Goal: Register for event/course

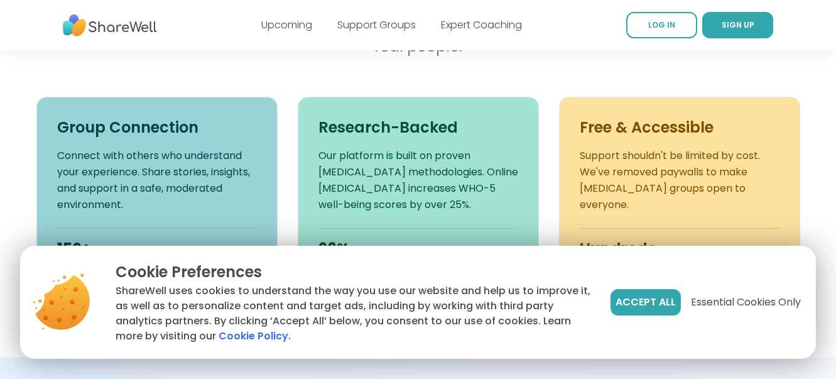
scroll to position [460, 0]
click at [701, 302] on span "Essential Cookies Only" at bounding box center [746, 302] width 110 height 15
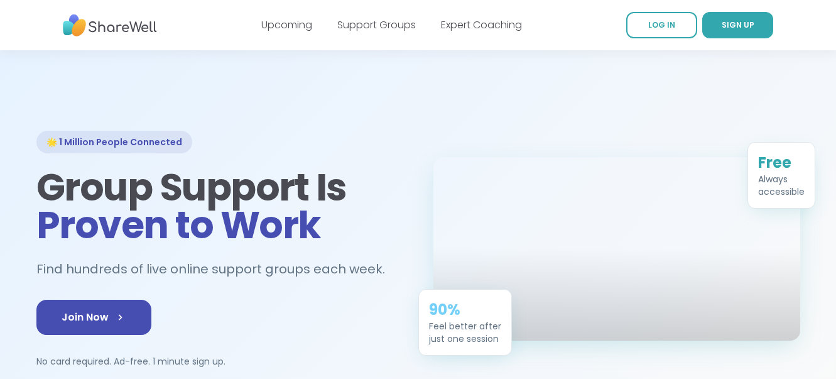
scroll to position [0, 0]
click at [277, 21] on link "Upcoming" at bounding box center [286, 25] width 51 height 14
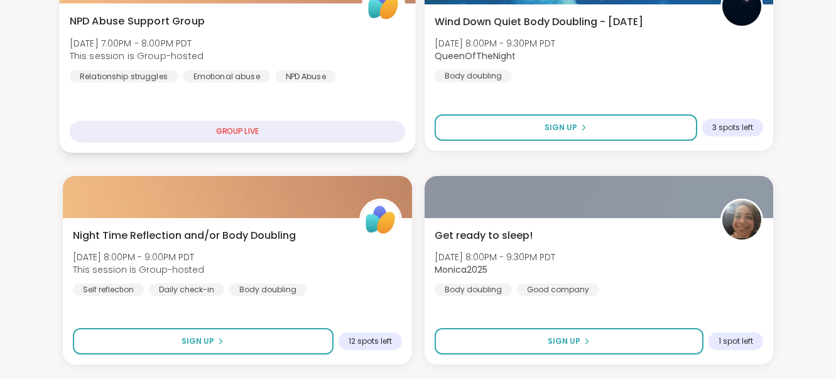
scroll to position [651, 0]
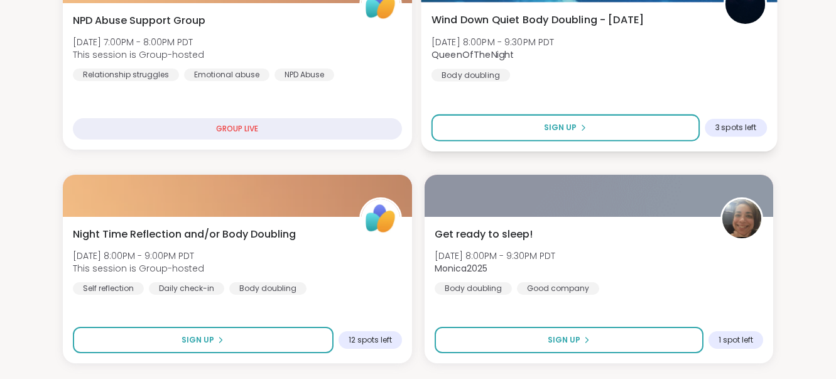
click at [732, 124] on span "3 spots left" at bounding box center [735, 127] width 41 height 10
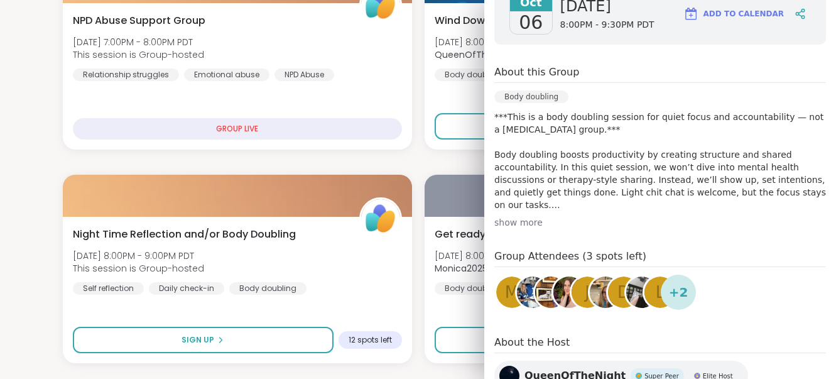
scroll to position [234, 0]
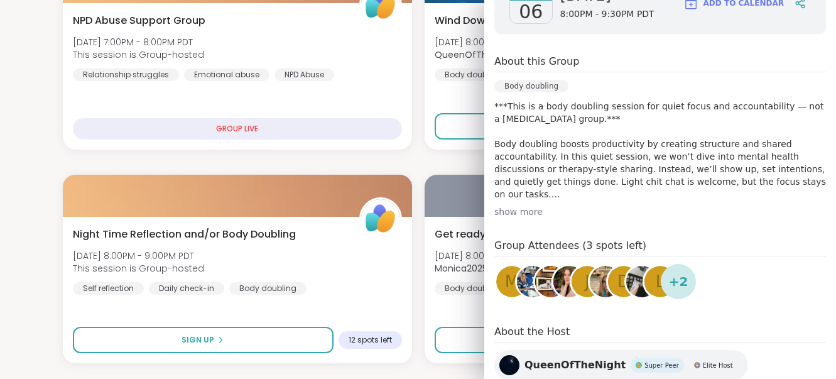
click at [522, 207] on div "show more" at bounding box center [660, 211] width 332 height 13
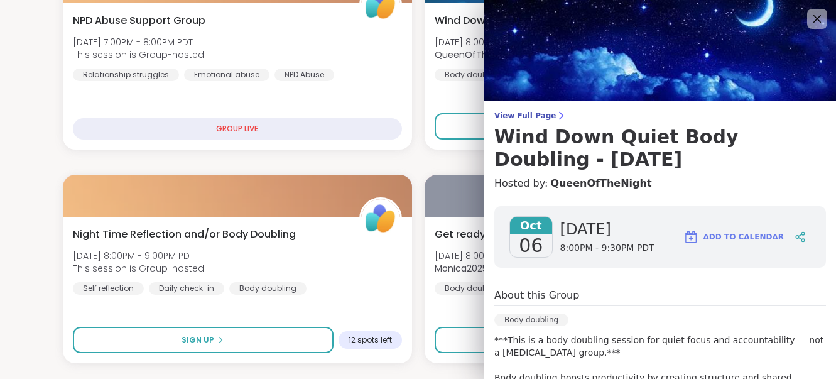
scroll to position [0, 0]
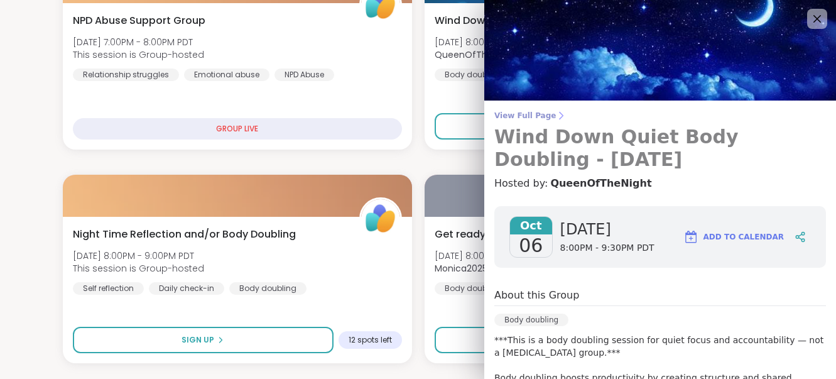
click at [521, 111] on span "View Full Page" at bounding box center [660, 116] width 332 height 10
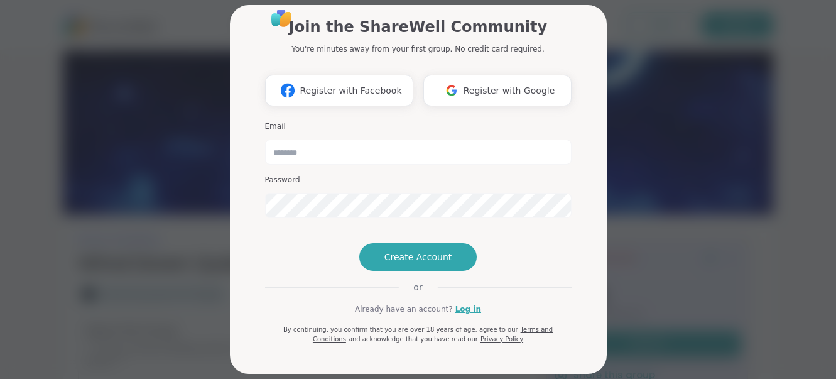
scroll to position [31, 0]
click at [426, 143] on input "email" at bounding box center [418, 151] width 306 height 25
type input "**********"
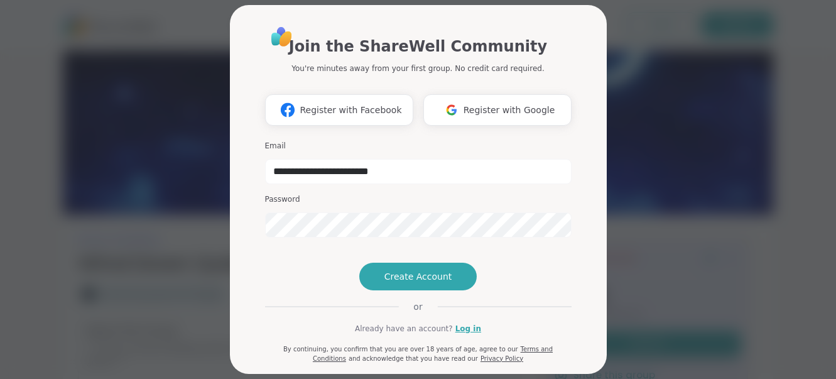
scroll to position [0, 0]
click at [406, 283] on span "Create Account" at bounding box center [418, 276] width 68 height 13
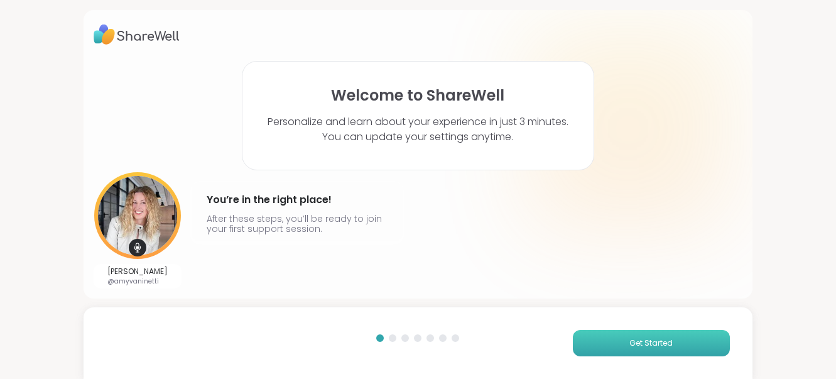
click at [652, 337] on span "Get Started" at bounding box center [650, 342] width 43 height 11
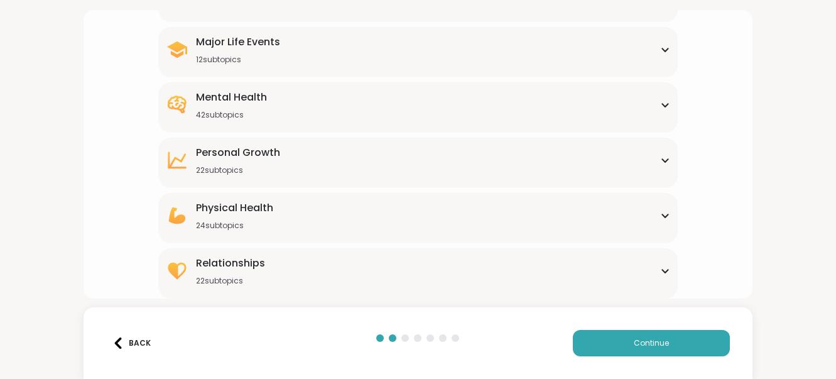
scroll to position [211, 0]
click at [664, 272] on icon at bounding box center [665, 270] width 6 height 3
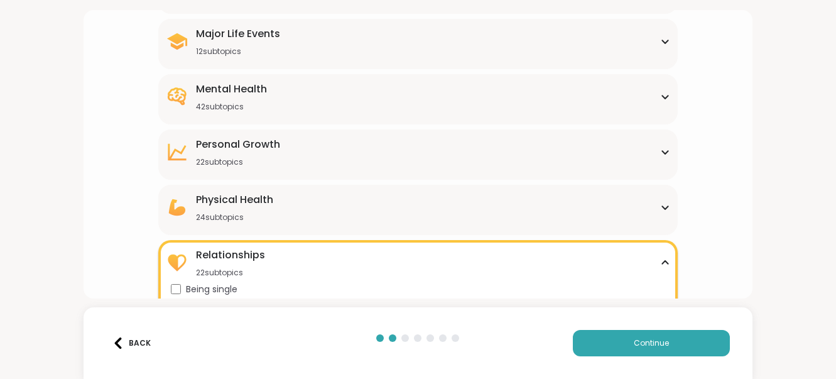
scroll to position [208, 0]
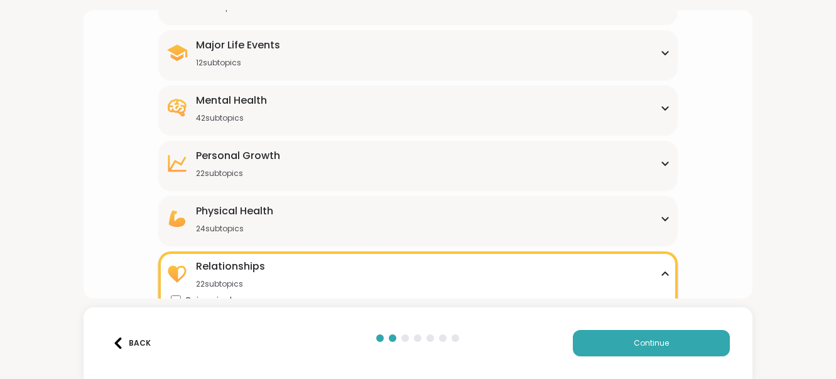
click at [664, 217] on icon at bounding box center [665, 218] width 10 height 6
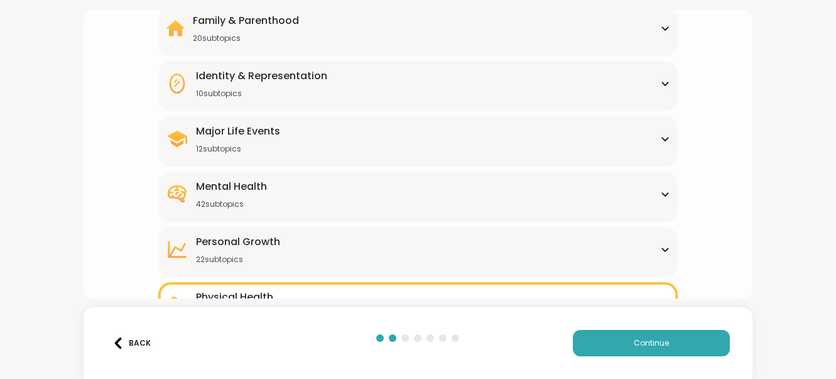
scroll to position [121, 0]
click at [666, 247] on icon at bounding box center [665, 250] width 10 height 6
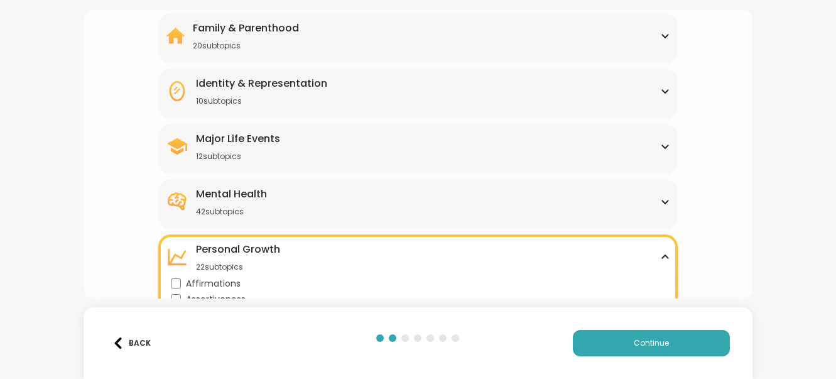
scroll to position [114, 0]
click at [666, 200] on icon at bounding box center [665, 202] width 10 height 6
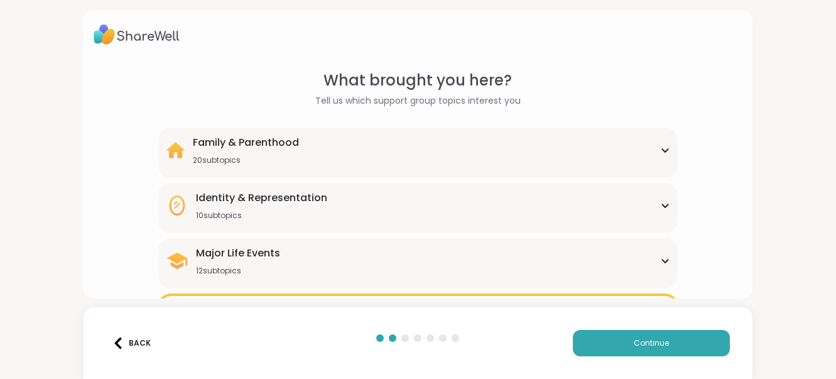
scroll to position [0, 0]
click at [660, 257] on icon at bounding box center [665, 260] width 10 height 6
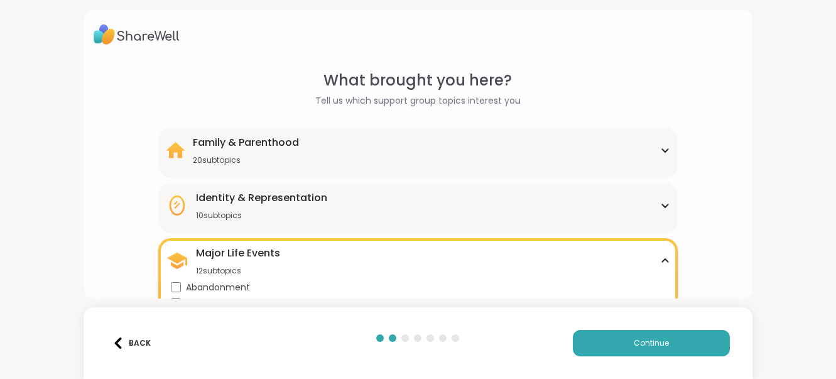
click at [664, 204] on icon at bounding box center [665, 205] width 10 height 6
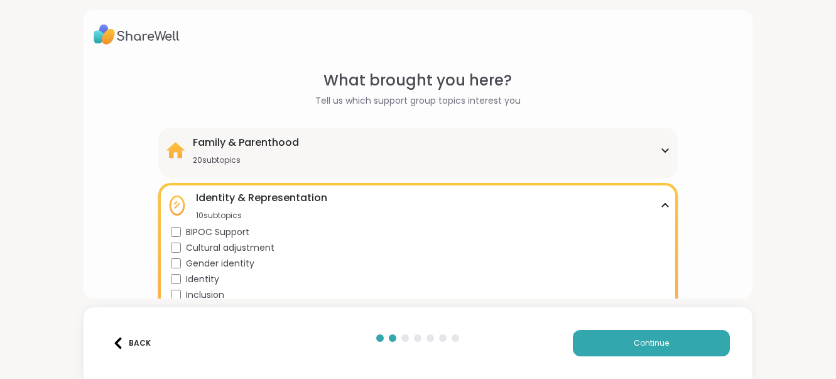
click at [664, 148] on icon at bounding box center [665, 150] width 10 height 6
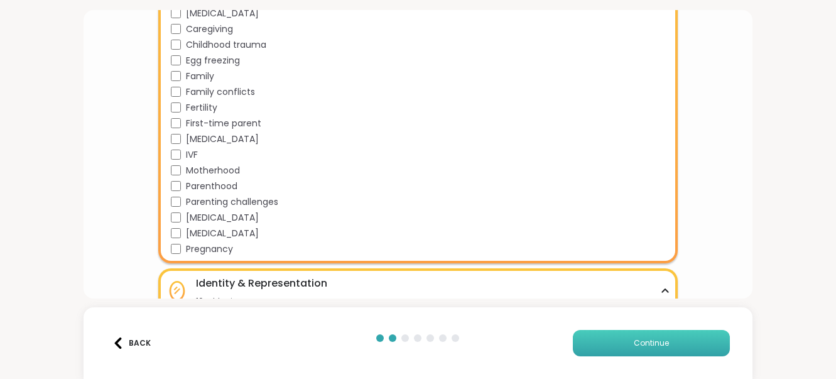
click at [625, 345] on button "Continue" at bounding box center [651, 343] width 157 height 26
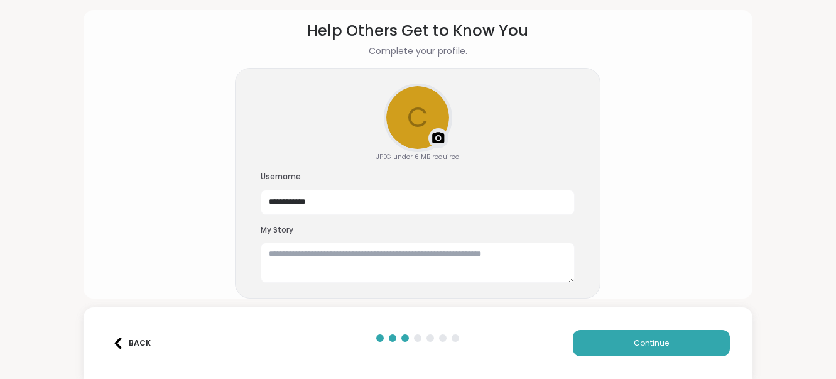
scroll to position [49, 0]
click at [359, 200] on input "**********" at bounding box center [418, 202] width 314 height 25
click at [291, 203] on input "**********" at bounding box center [418, 202] width 314 height 25
click at [321, 200] on input "**********" at bounding box center [418, 202] width 314 height 25
click at [300, 202] on input "**********" at bounding box center [418, 202] width 314 height 25
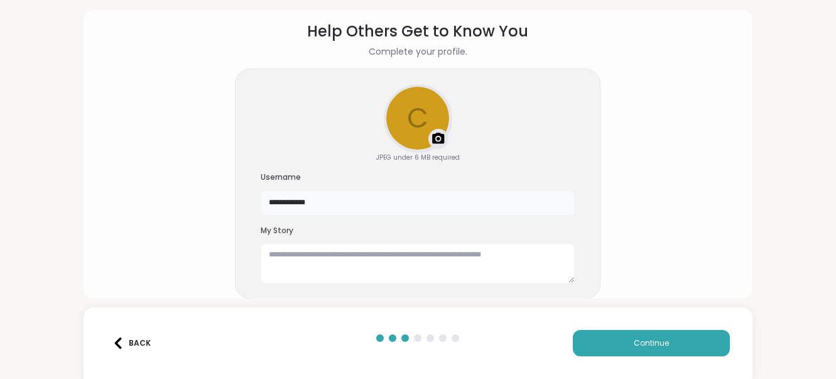
click at [411, 195] on input "**********" at bounding box center [418, 202] width 314 height 25
type input "**********"
click at [374, 256] on textarea at bounding box center [418, 263] width 314 height 40
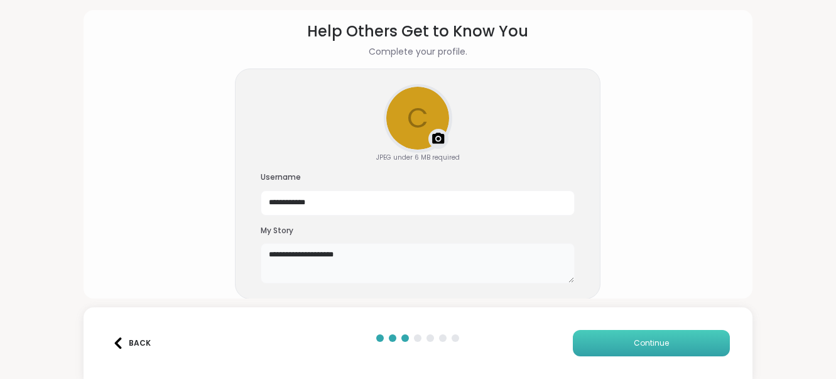
type textarea "**********"
click at [644, 341] on span "Continue" at bounding box center [651, 342] width 35 height 11
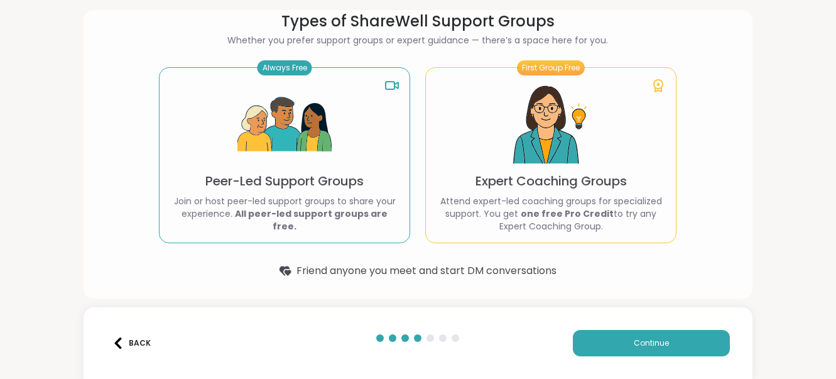
scroll to position [58, 0]
click at [639, 345] on span "Continue" at bounding box center [651, 342] width 35 height 11
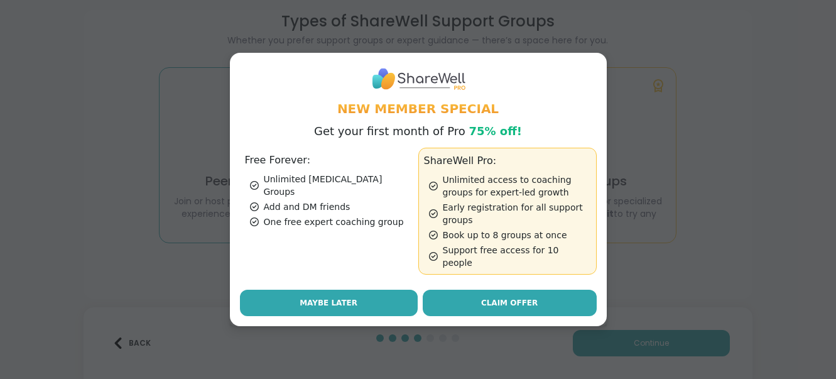
click at [387, 296] on button "Maybe Later" at bounding box center [329, 302] width 178 height 26
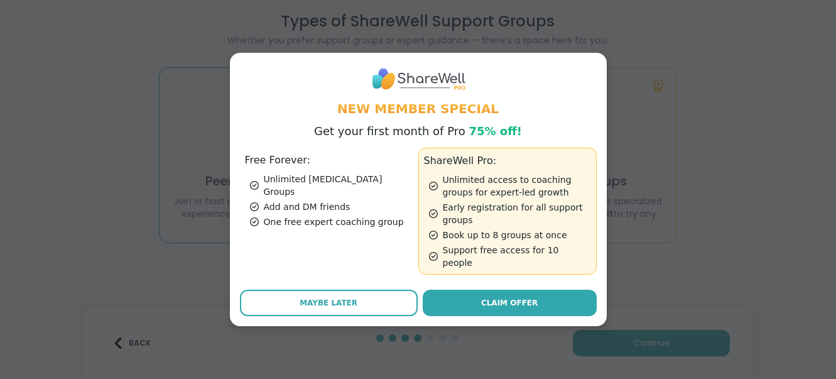
scroll to position [1, 0]
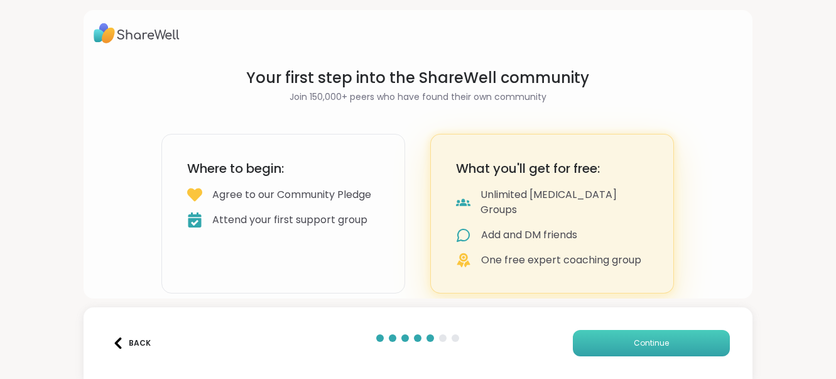
click at [632, 340] on button "Continue" at bounding box center [651, 343] width 157 height 26
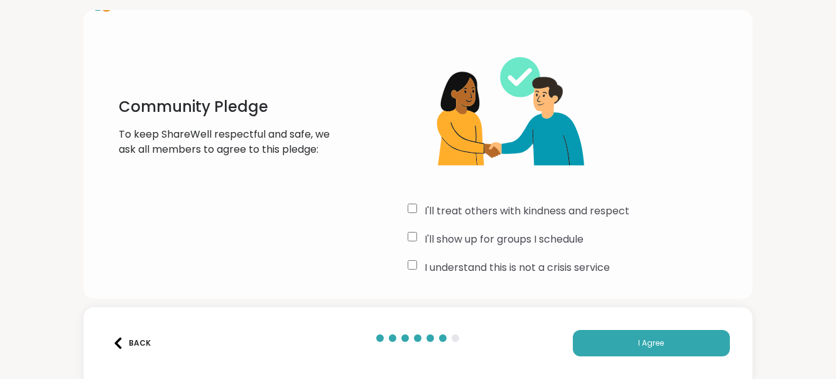
scroll to position [0, 0]
click at [649, 334] on button "I Agree" at bounding box center [651, 343] width 157 height 26
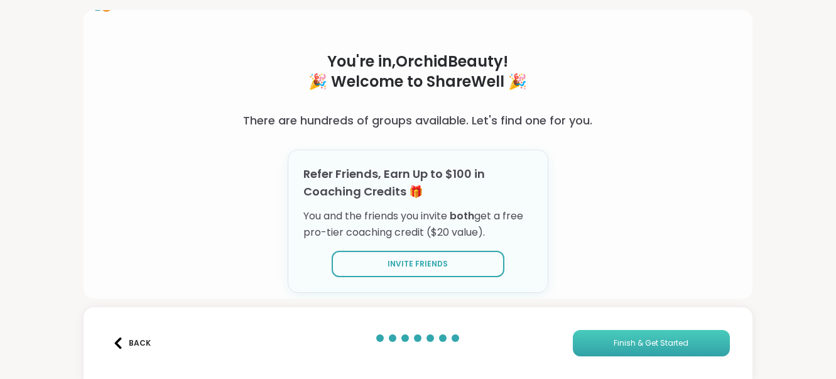
click at [634, 342] on span "Finish & Get Started" at bounding box center [651, 342] width 75 height 11
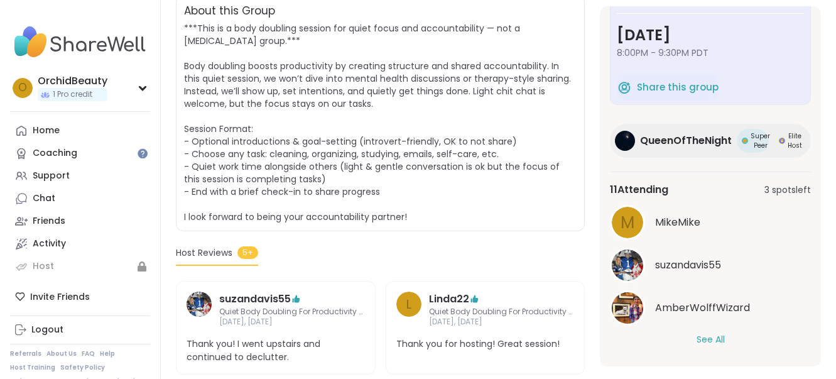
scroll to position [38, 0]
click at [707, 337] on button "See All" at bounding box center [710, 339] width 28 height 13
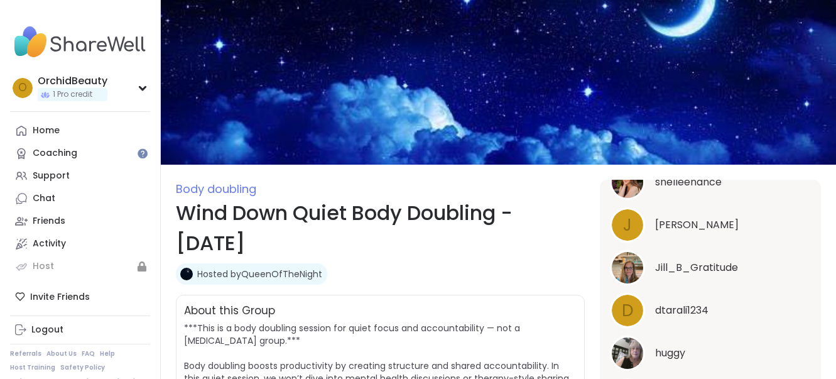
scroll to position [0, 0]
click at [41, 125] on div "Home" at bounding box center [46, 130] width 27 height 13
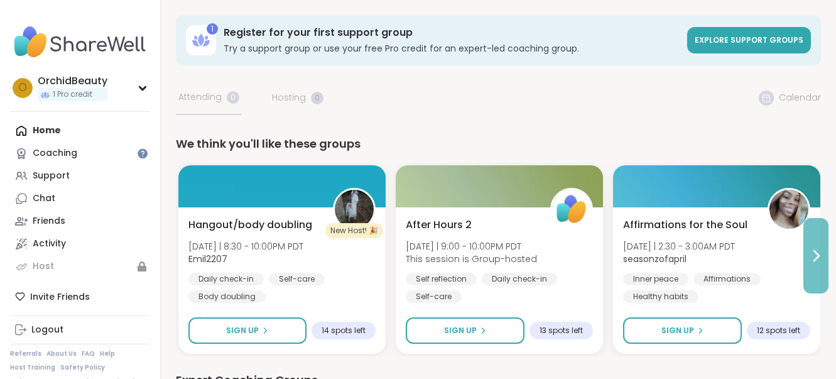
click at [816, 252] on icon at bounding box center [816, 256] width 5 height 10
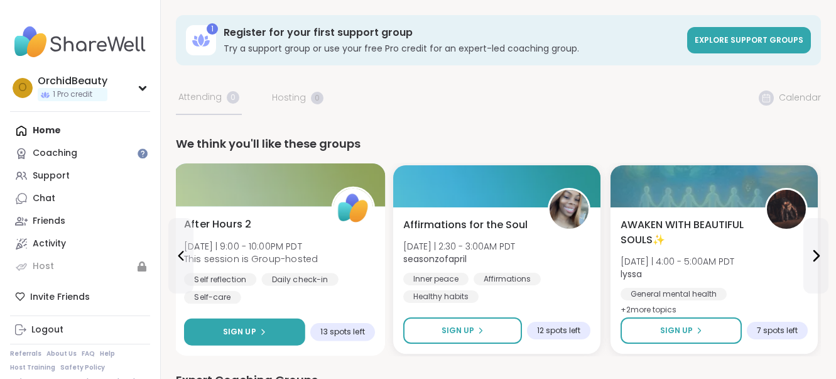
click at [245, 328] on span "Sign Up" at bounding box center [239, 331] width 33 height 11
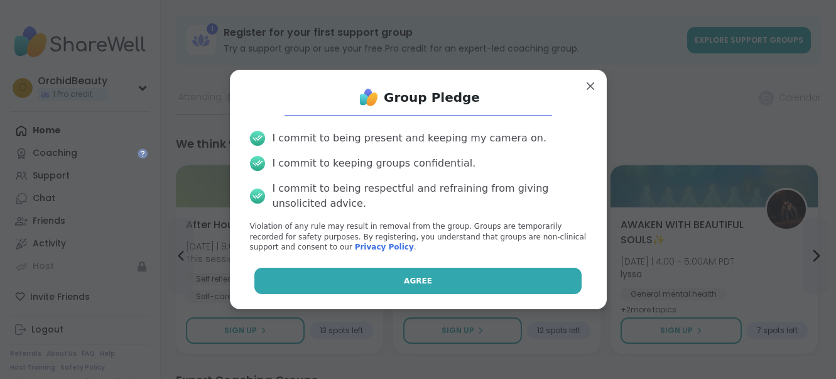
click at [412, 273] on button "Agree" at bounding box center [417, 281] width 327 height 26
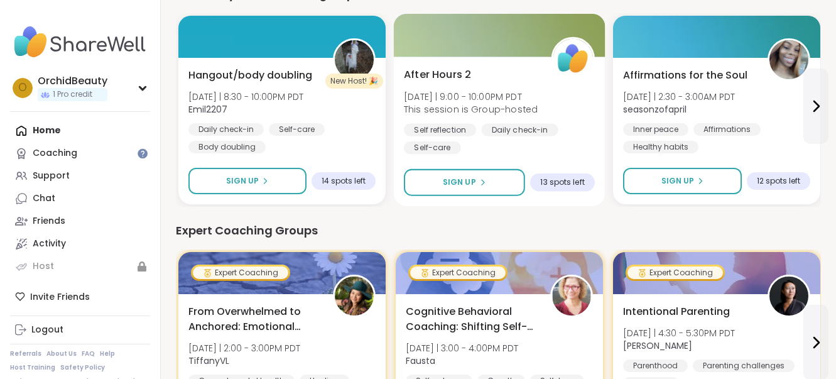
scroll to position [151, 0]
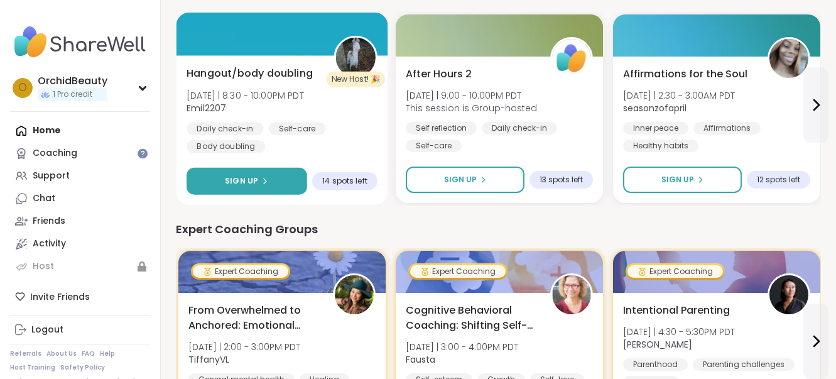
click at [248, 182] on span "Sign Up" at bounding box center [241, 180] width 33 height 11
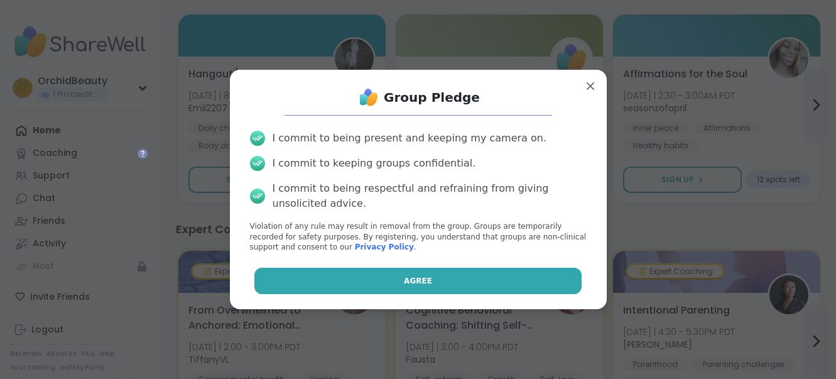
click at [411, 272] on button "Agree" at bounding box center [417, 281] width 327 height 26
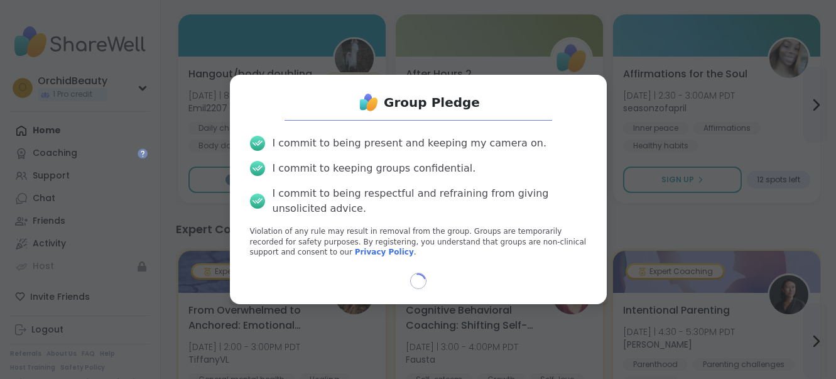
select select "**"
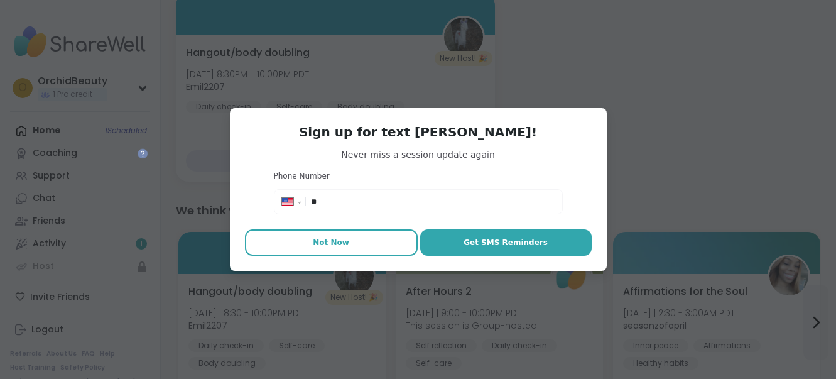
click at [322, 240] on span "Not Now" at bounding box center [331, 242] width 36 height 11
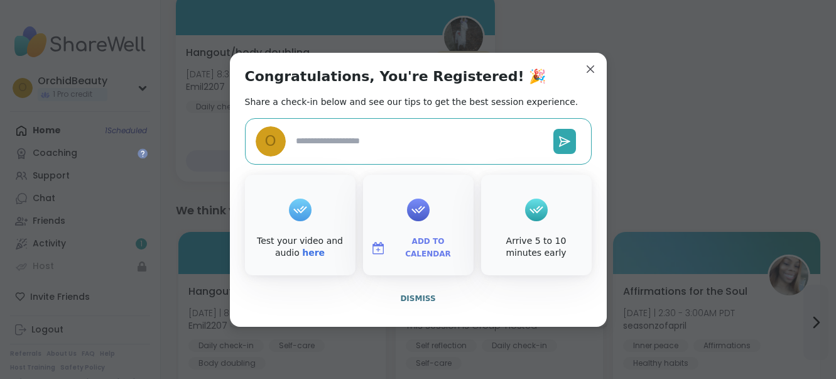
click at [492, 139] on textarea at bounding box center [419, 140] width 257 height 23
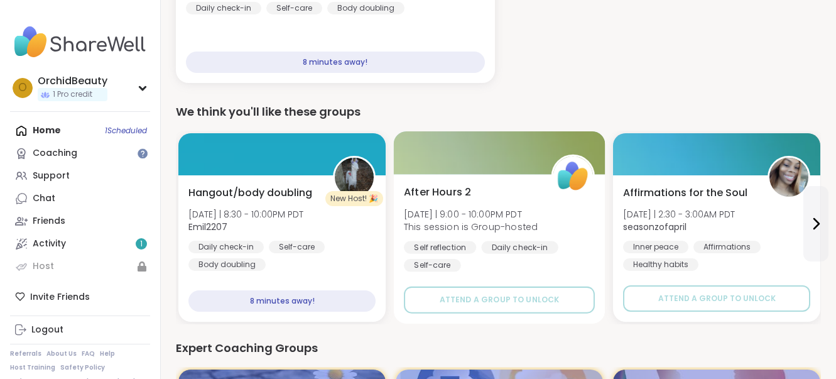
scroll to position [248, 0]
